Goal: Find specific page/section: Find specific page/section

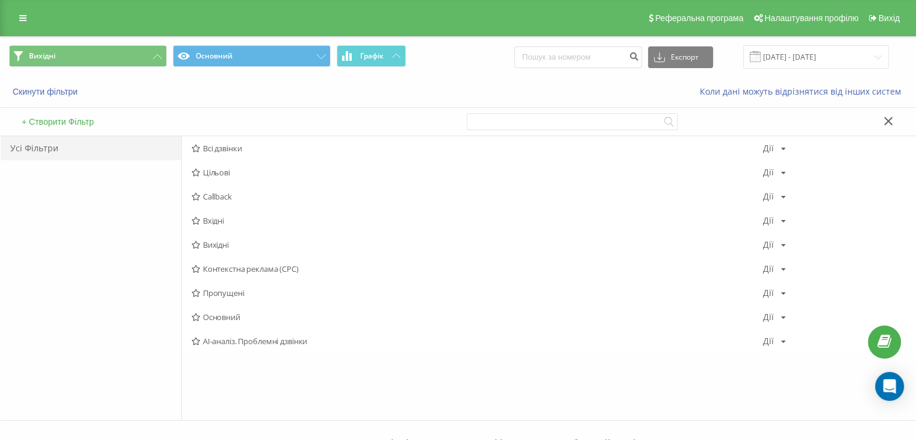
click at [213, 245] on span "Вихідні" at bounding box center [478, 244] width 572 height 8
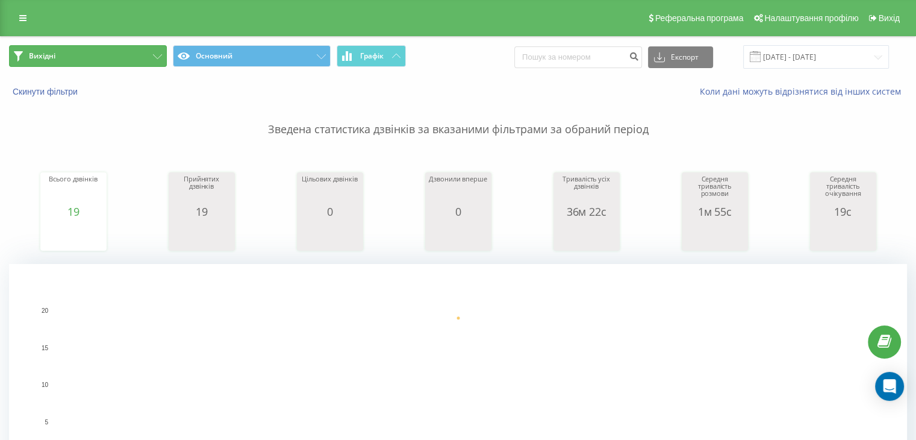
click at [117, 64] on button "Вихідні" at bounding box center [88, 56] width 158 height 22
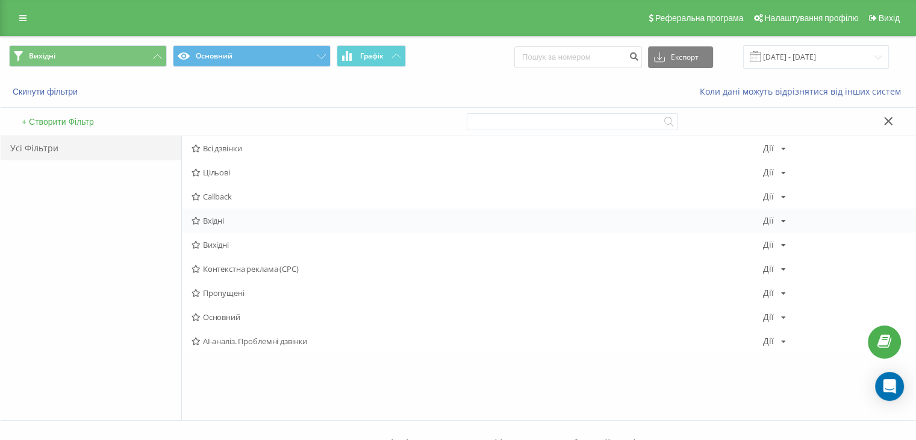
click at [208, 214] on div "Вхідні Дії Редагувати Копіювати Видалити За замовчуванням Поділитися" at bounding box center [549, 220] width 734 height 24
click at [209, 218] on span "Вхідні" at bounding box center [478, 220] width 572 height 8
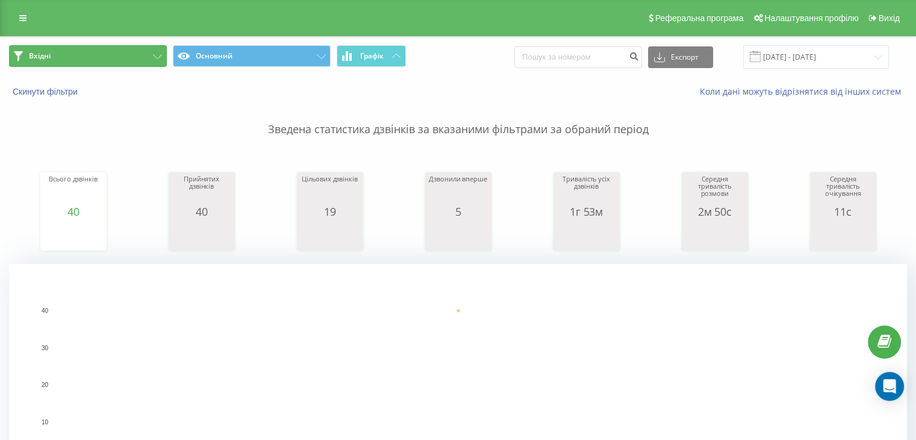
click at [131, 61] on button "Вхідні" at bounding box center [88, 56] width 158 height 22
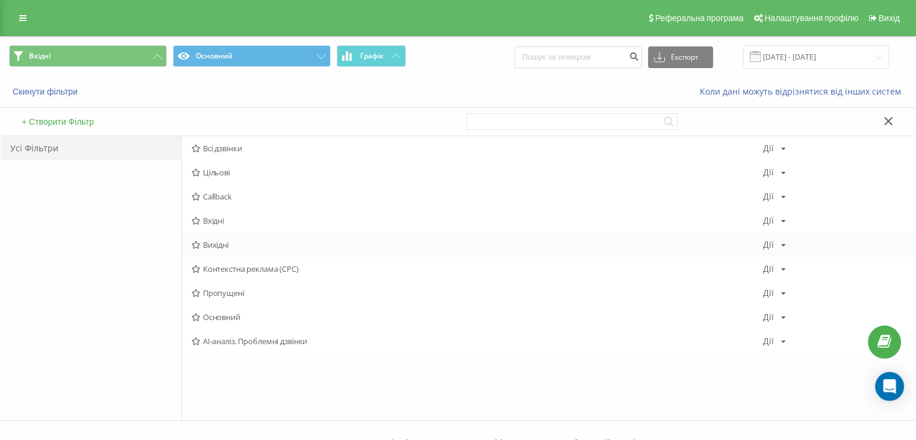
click at [232, 250] on div "Вихідні [PERSON_NAME] Копіювати Видалити За замовчуванням Поділитися" at bounding box center [549, 244] width 734 height 24
click at [232, 247] on span "Вихідні" at bounding box center [478, 244] width 572 height 8
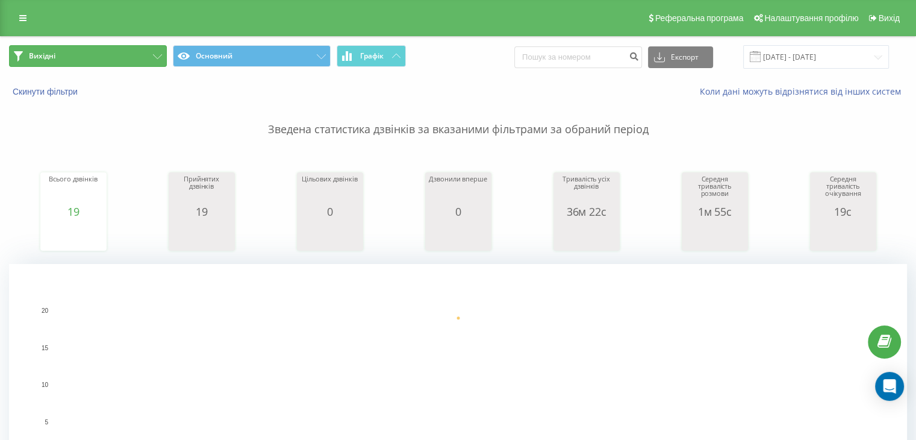
click at [141, 56] on button "Вихідні" at bounding box center [88, 56] width 158 height 22
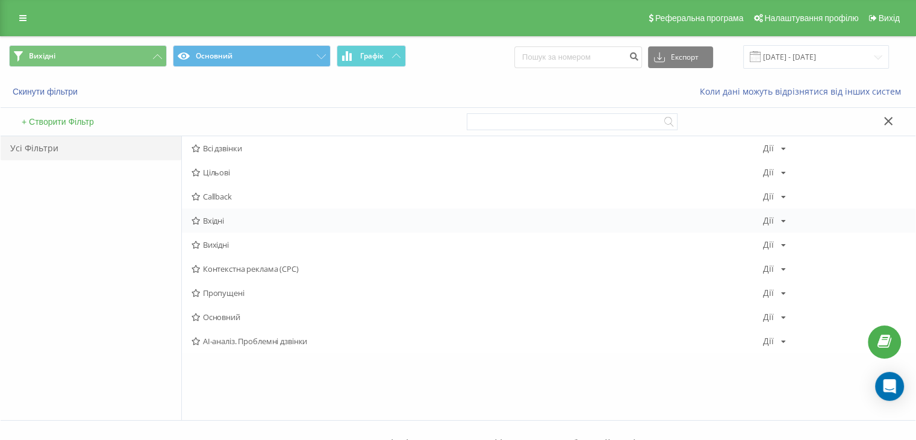
click at [214, 225] on span "Вхідні" at bounding box center [478, 220] width 572 height 8
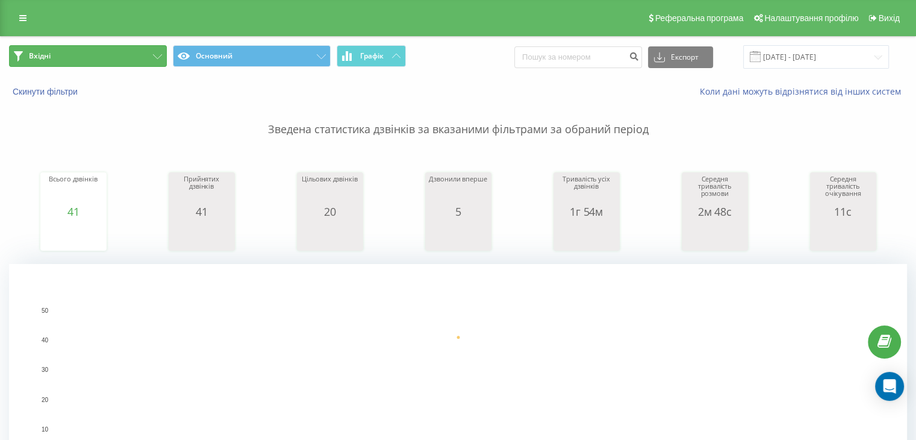
drag, startPoint x: 122, startPoint y: 51, endPoint x: 128, endPoint y: 56, distance: 7.3
click at [128, 56] on button "Вхідні" at bounding box center [88, 56] width 158 height 22
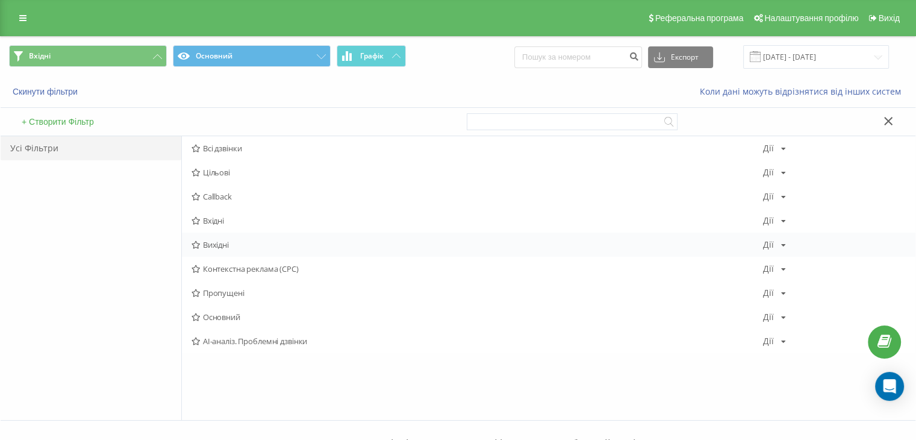
click at [231, 242] on span "Вихідні" at bounding box center [478, 244] width 572 height 8
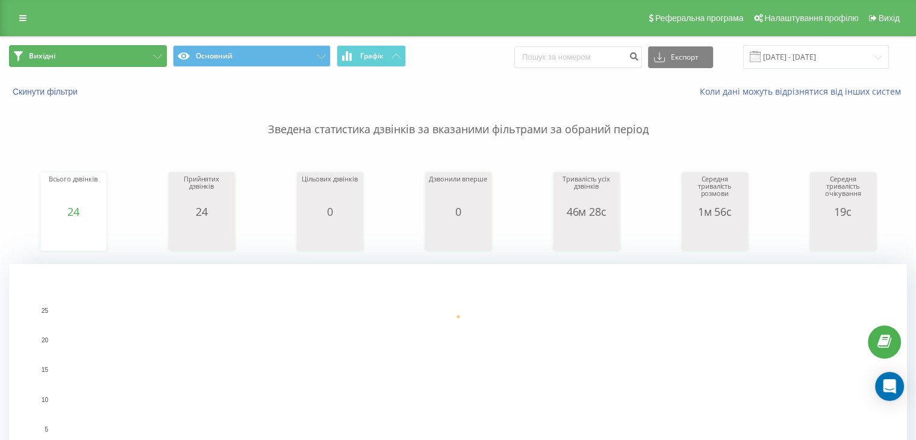
click at [120, 66] on button "Вихідні" at bounding box center [88, 56] width 158 height 22
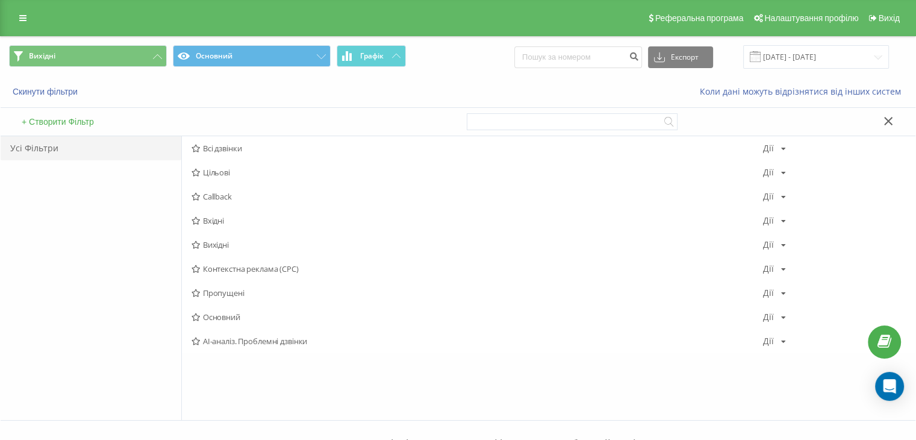
click at [213, 245] on span "Вихідні" at bounding box center [478, 244] width 572 height 8
